Goal: Navigation & Orientation: Find specific page/section

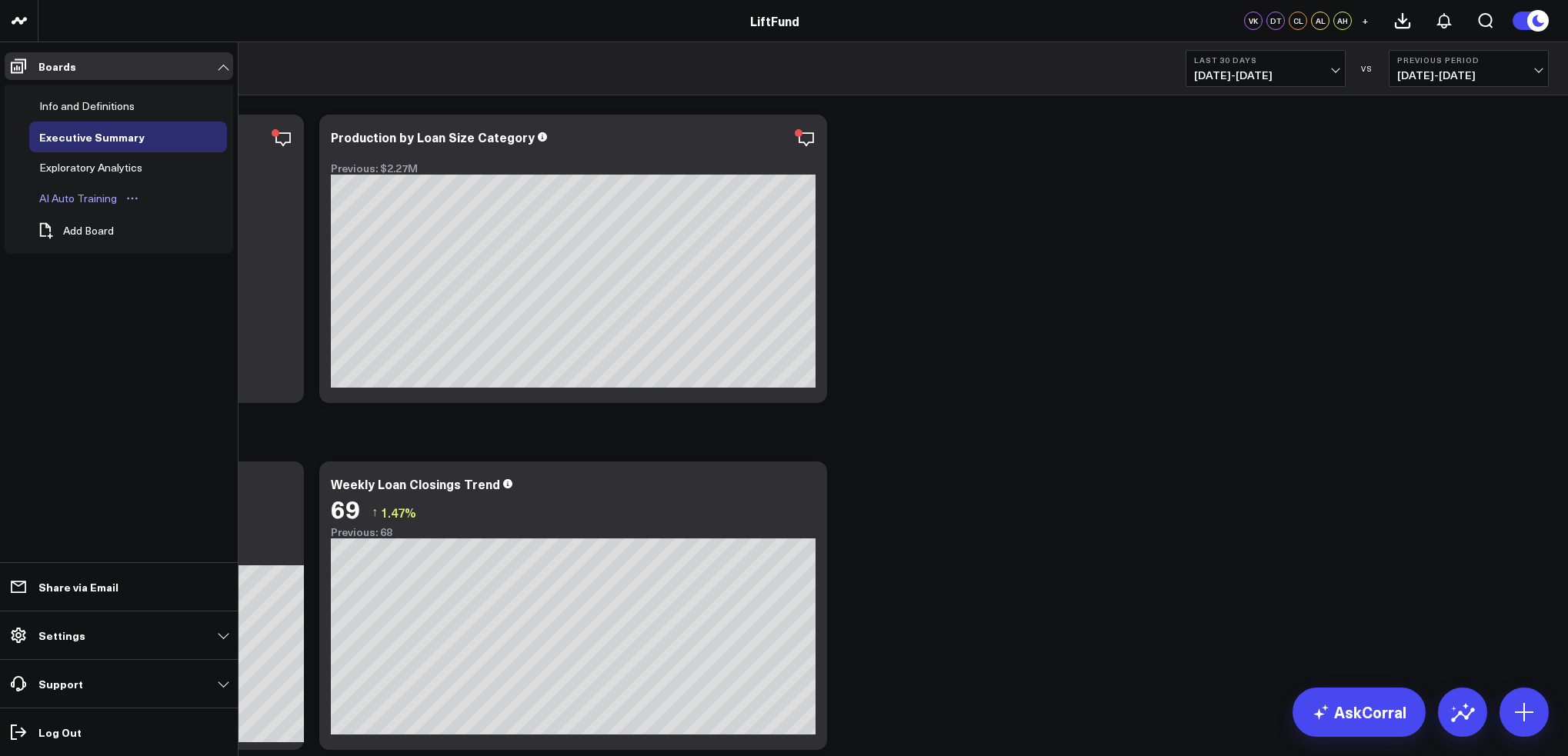
click at [78, 199] on div "AI Auto Training" at bounding box center [78, 198] width 85 height 18
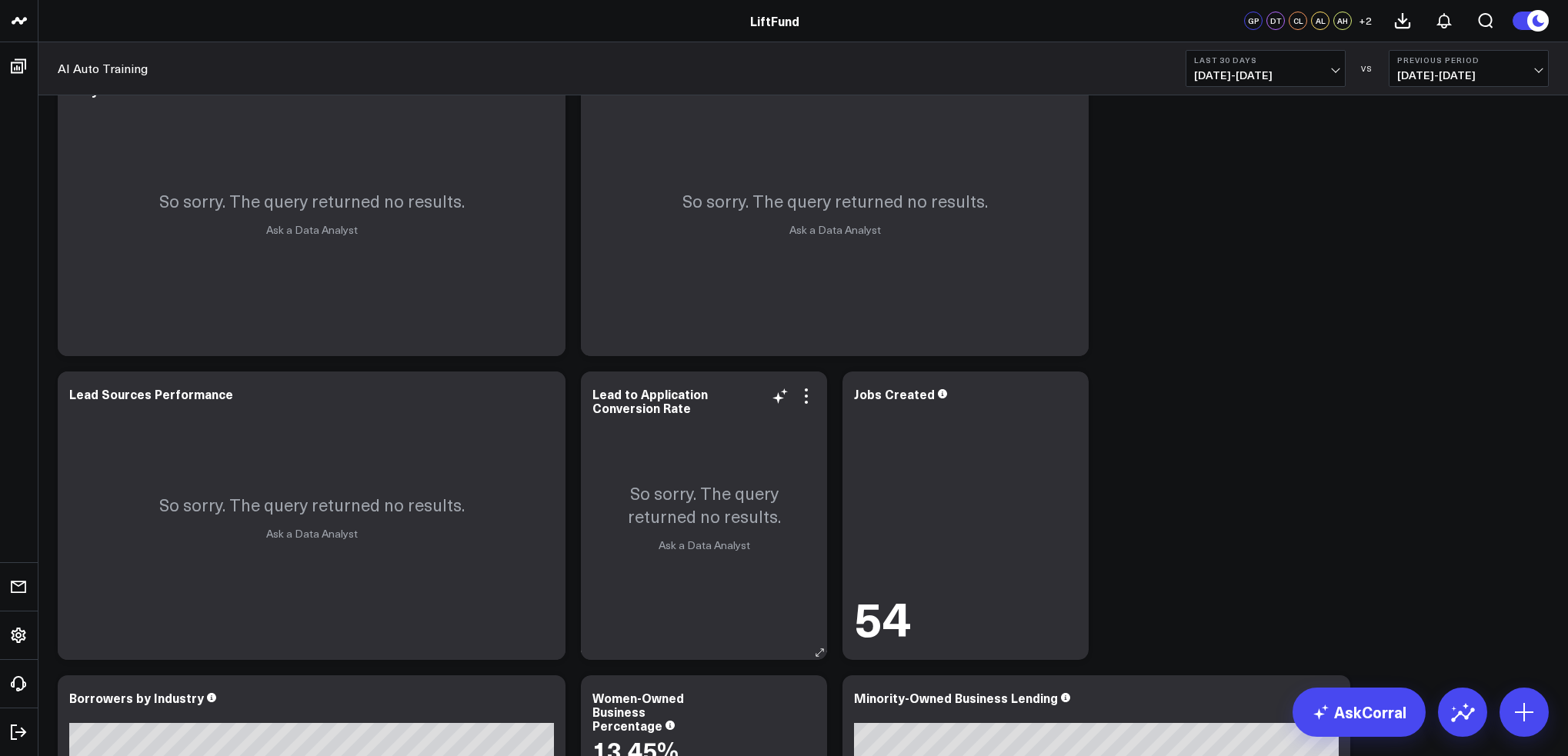
scroll to position [2754, 0]
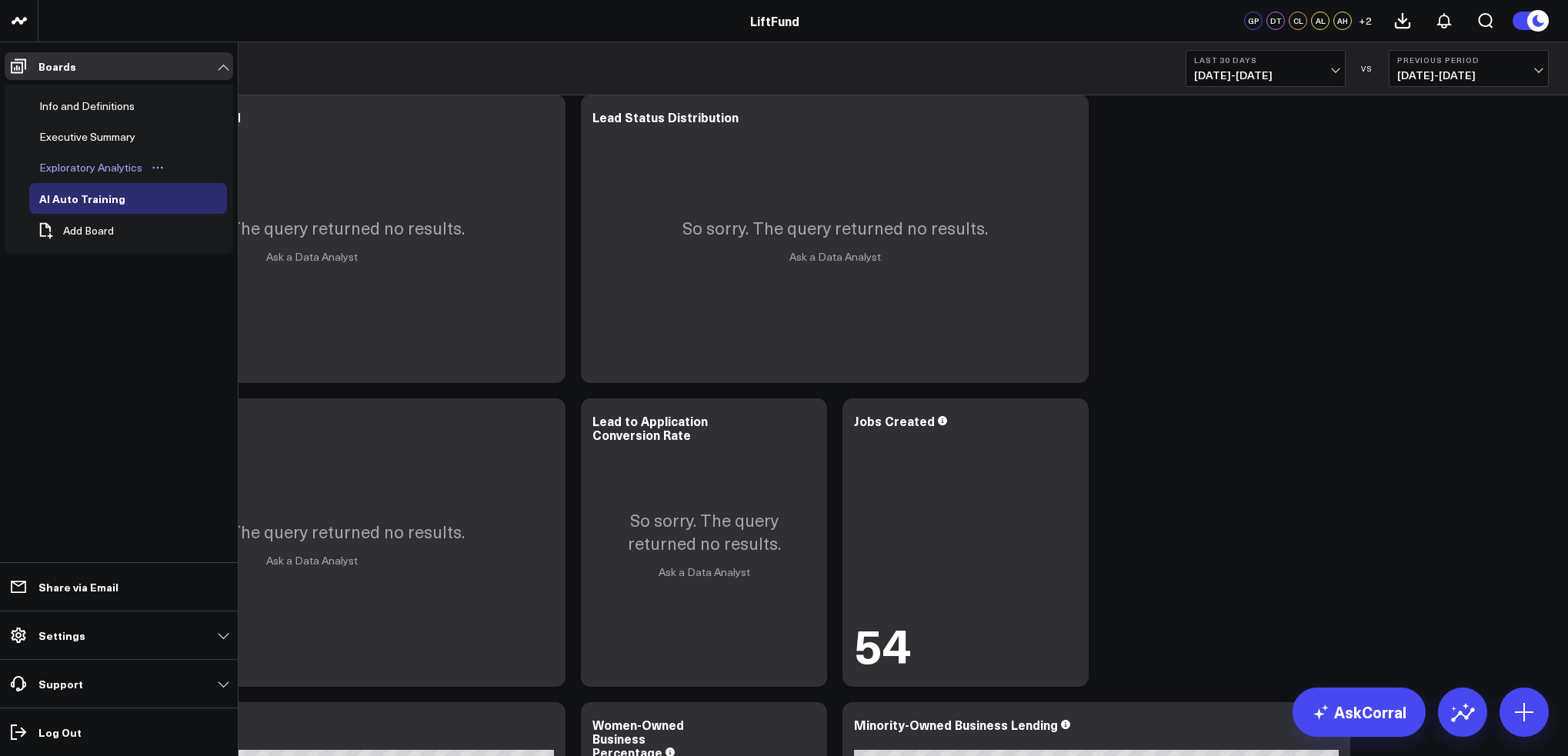
click at [95, 168] on div "Exploratory Analytics" at bounding box center [91, 167] width 111 height 18
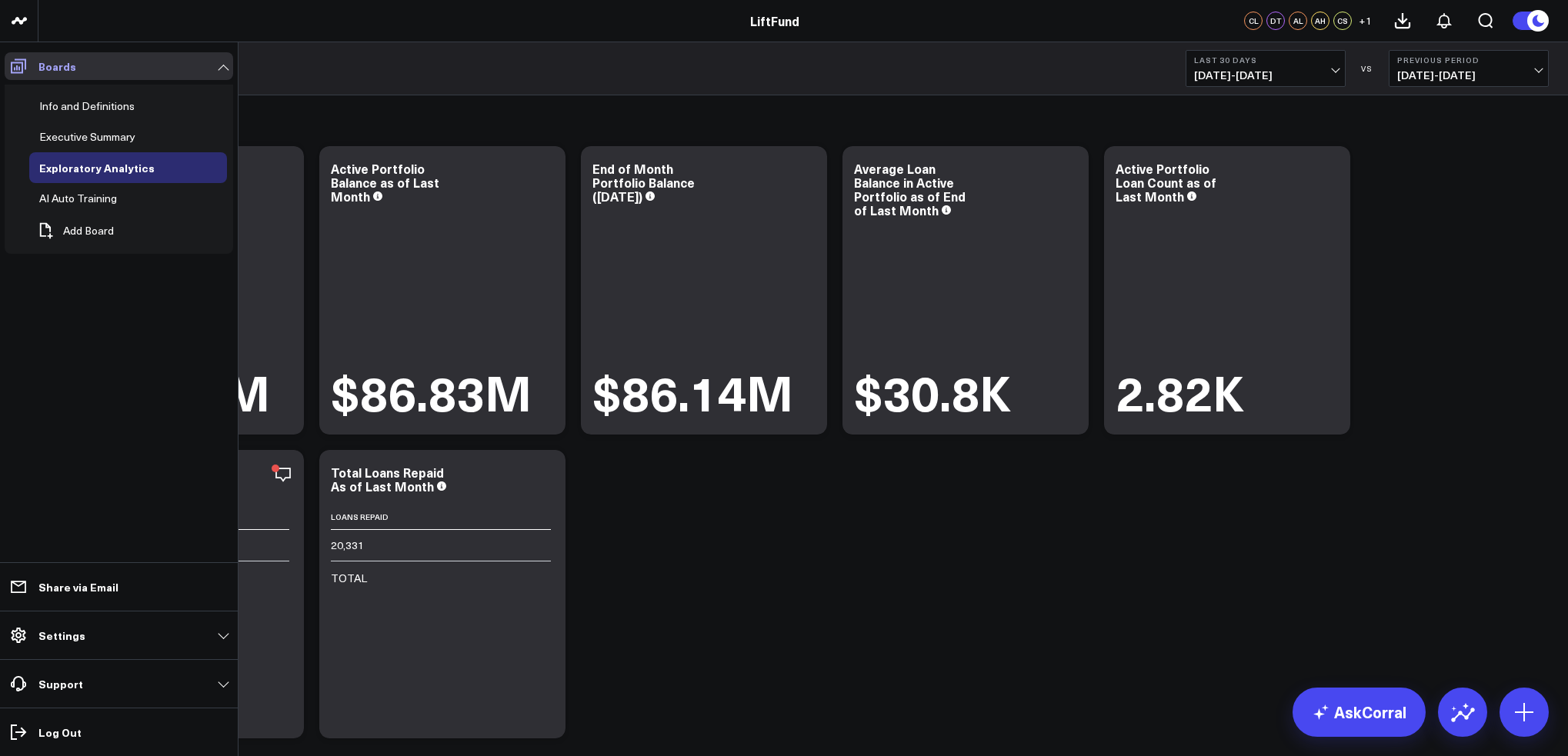
click at [21, 64] on icon at bounding box center [18, 66] width 18 height 18
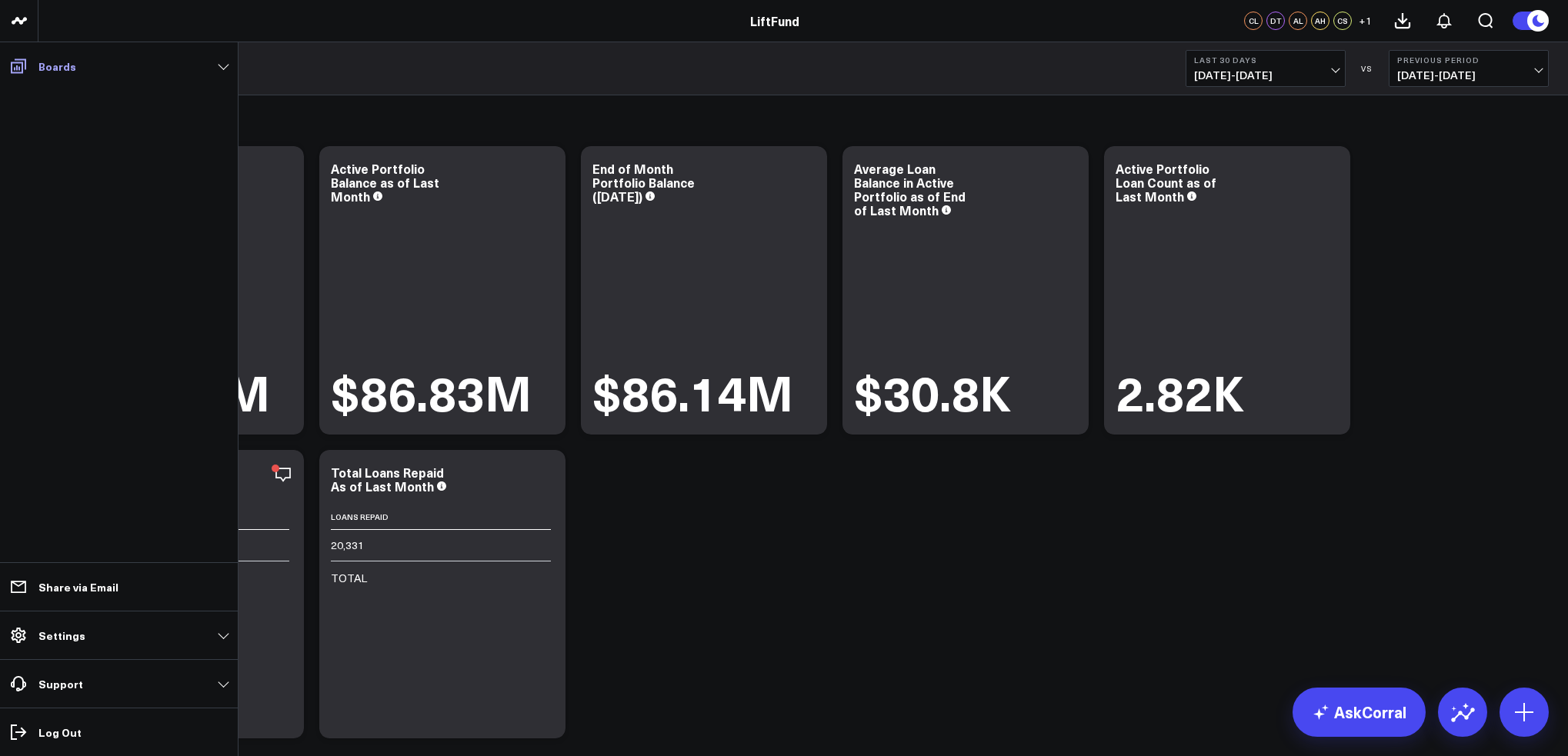
click at [17, 57] on icon at bounding box center [18, 66] width 18 height 18
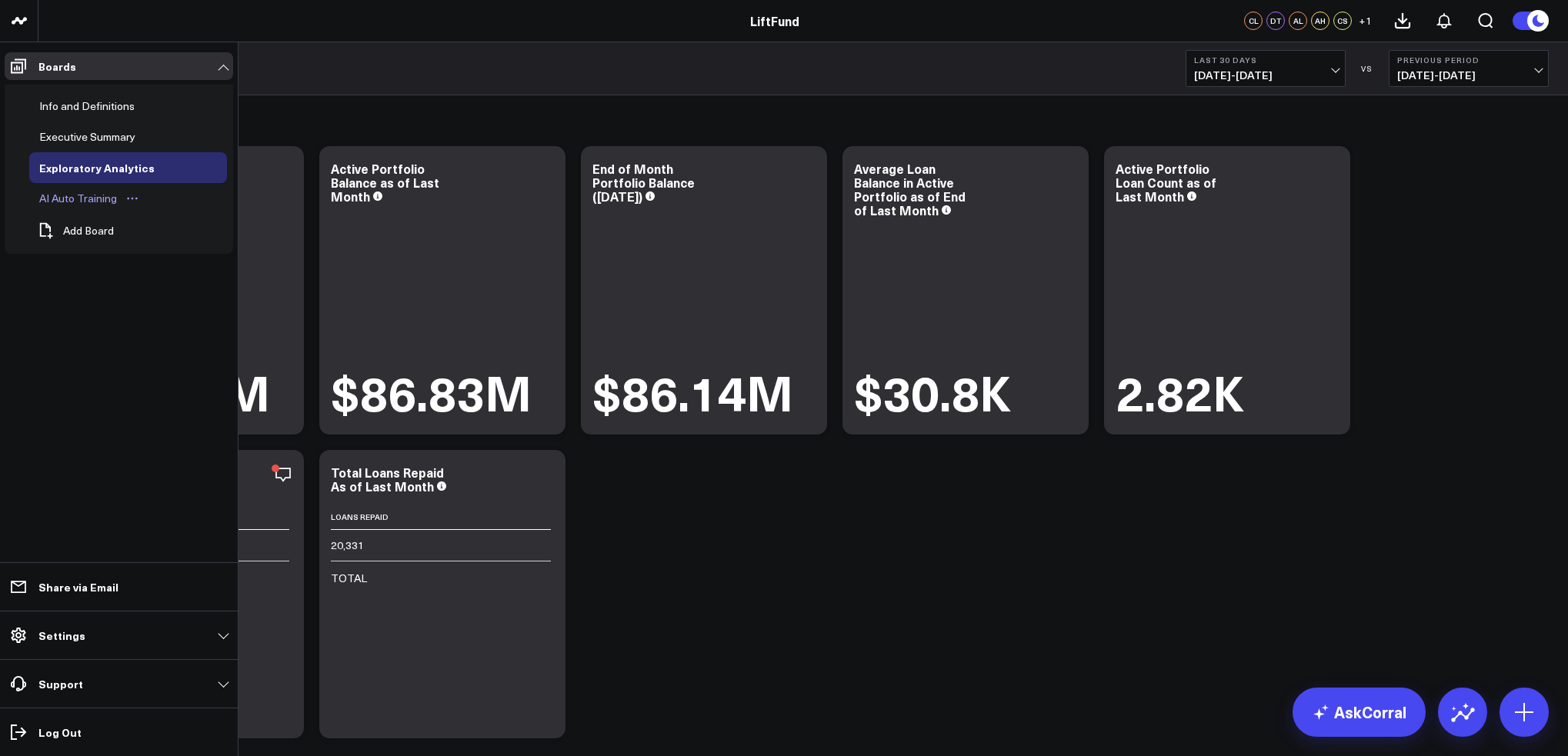
click at [105, 197] on div "AI Auto Training" at bounding box center [78, 198] width 85 height 18
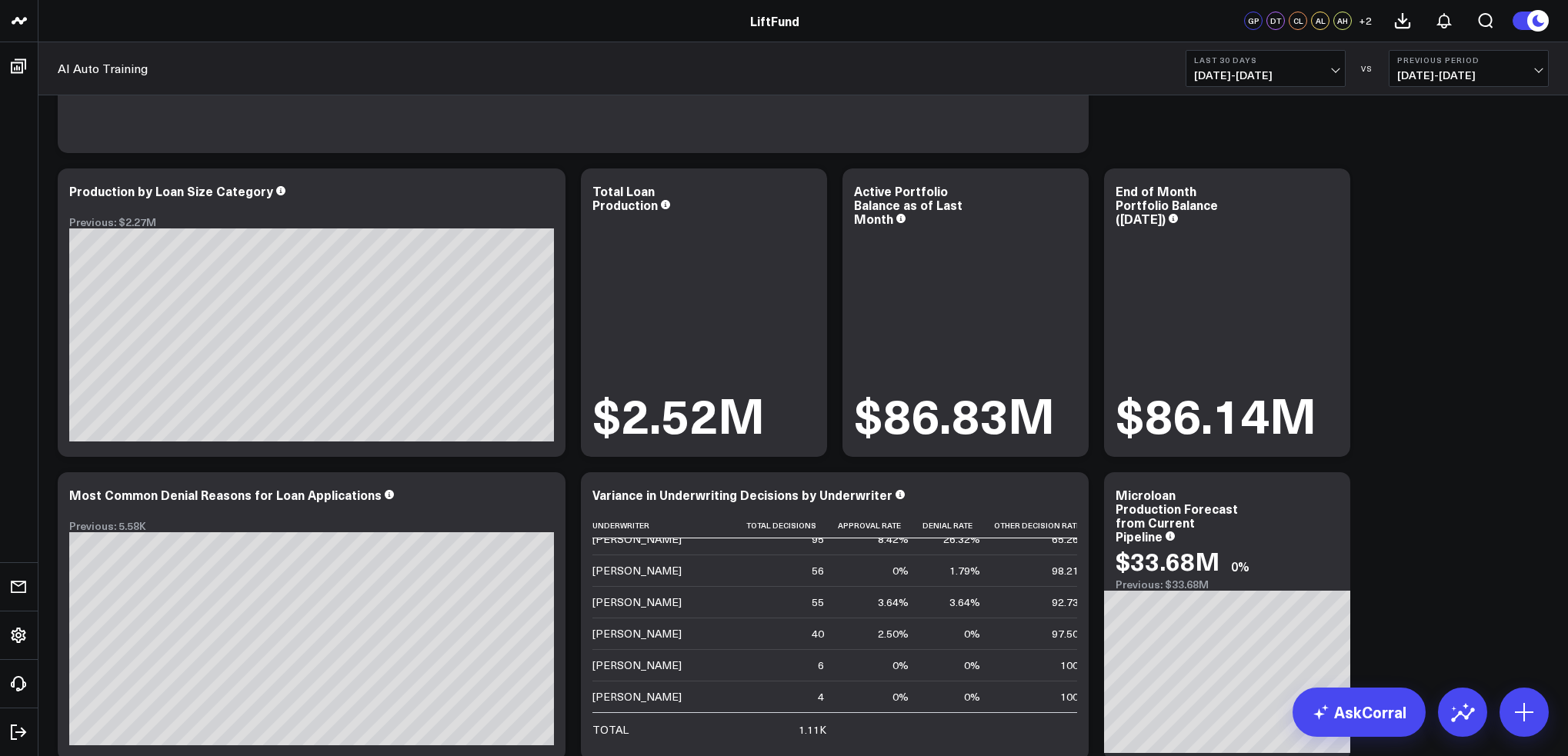
scroll to position [1847, 0]
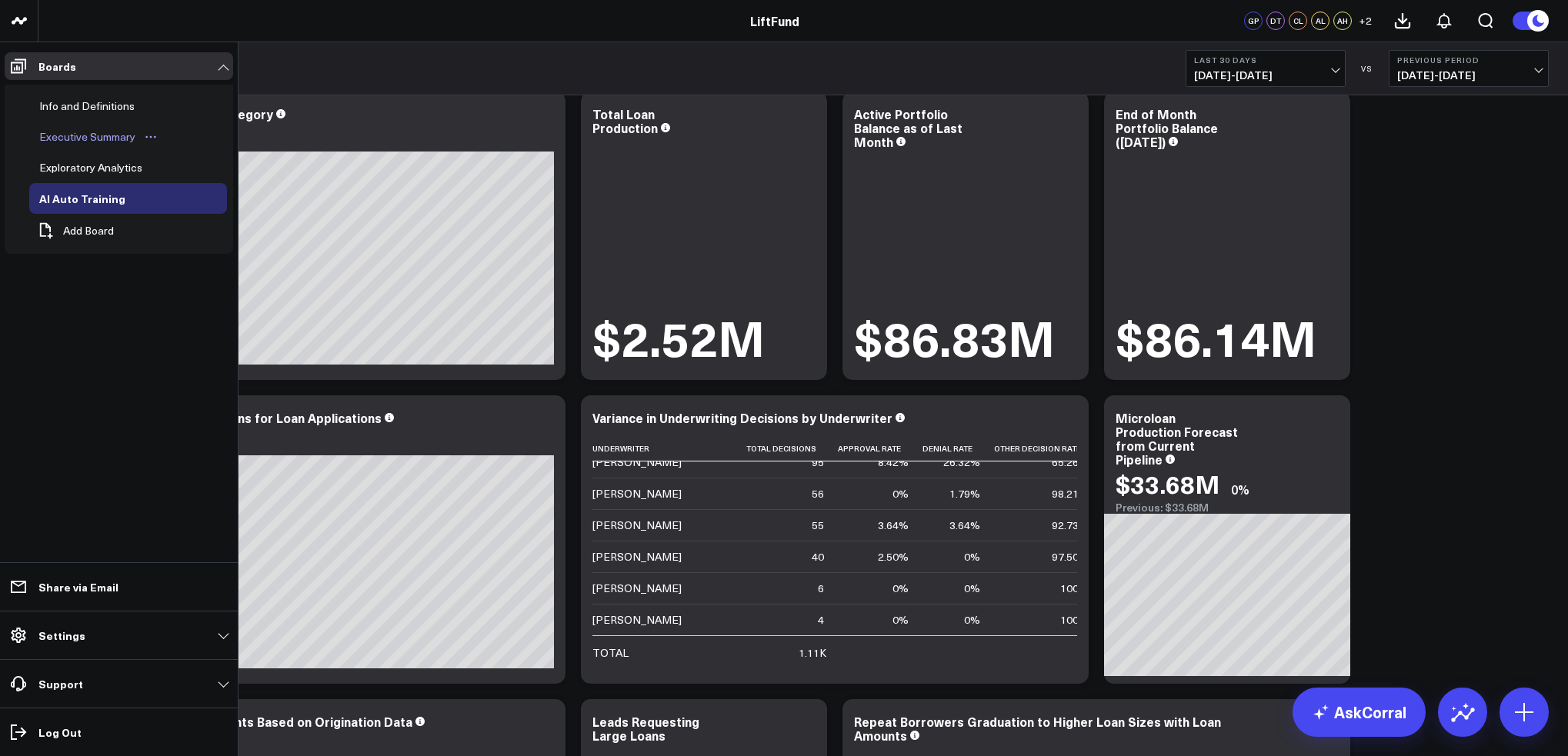
click at [133, 132] on div "Executive Summary" at bounding box center [88, 137] width 104 height 18
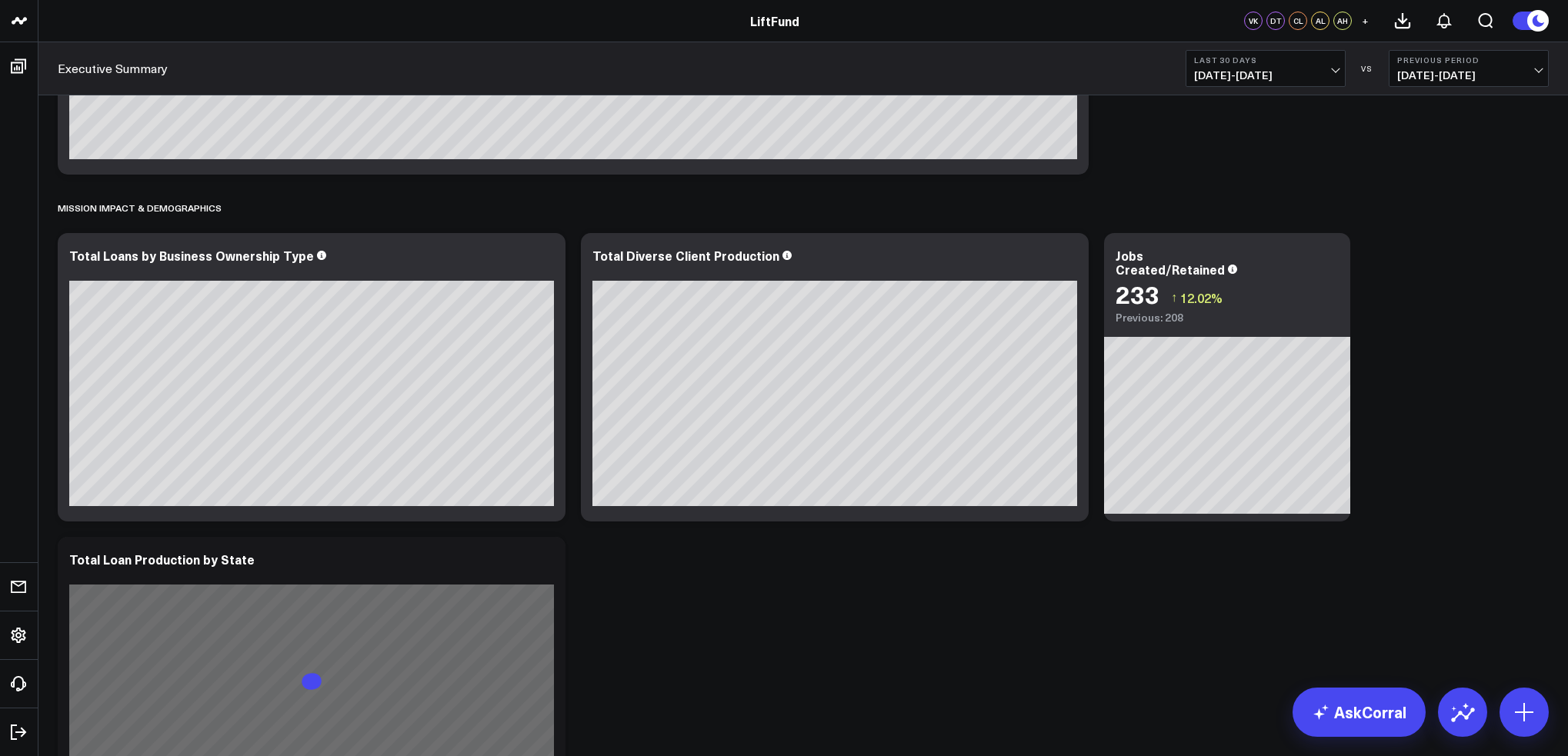
scroll to position [2539, 0]
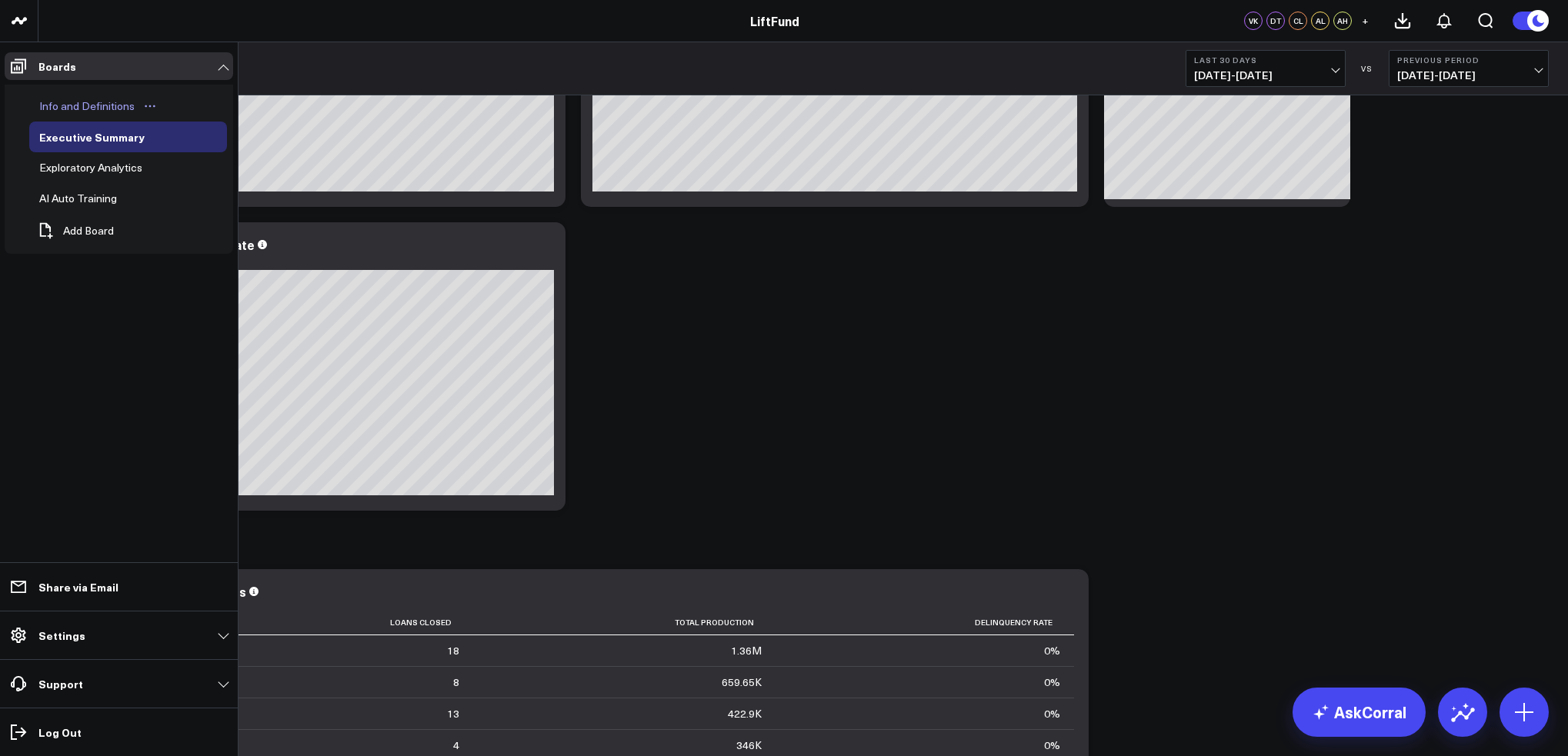
click at [56, 103] on div "Info and Definitions" at bounding box center [87, 106] width 103 height 18
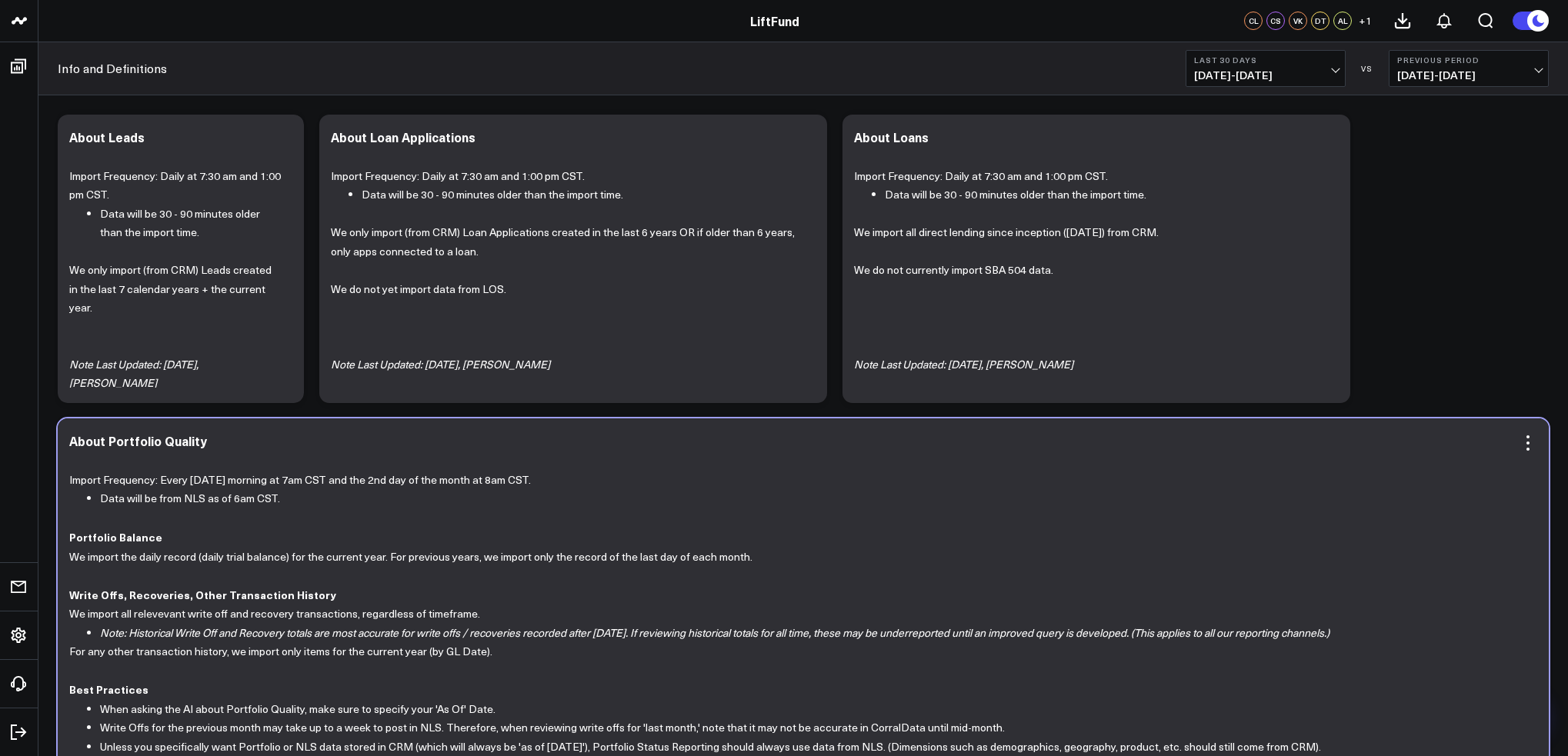
click at [592, 585] on p "Write Offs, Recoveries, Other Transaction History" at bounding box center [797, 595] width 1456 height 20
